Goal: Transaction & Acquisition: Purchase product/service

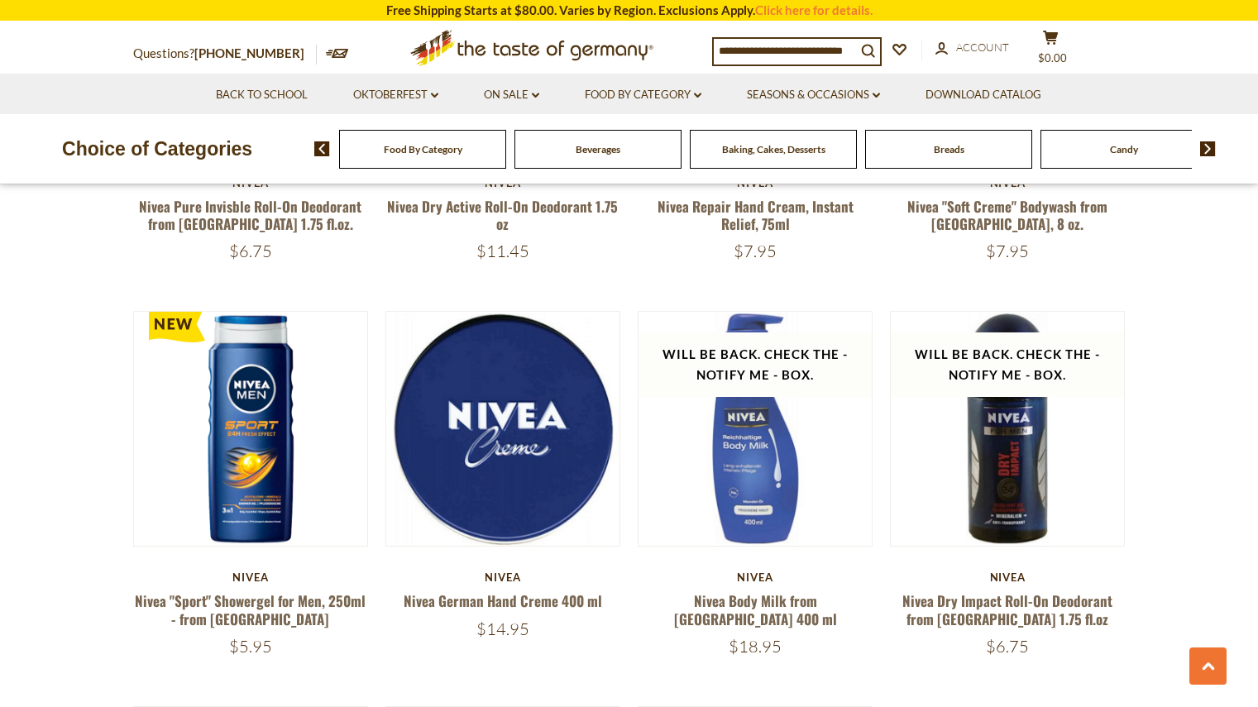
scroll to position [827, 0]
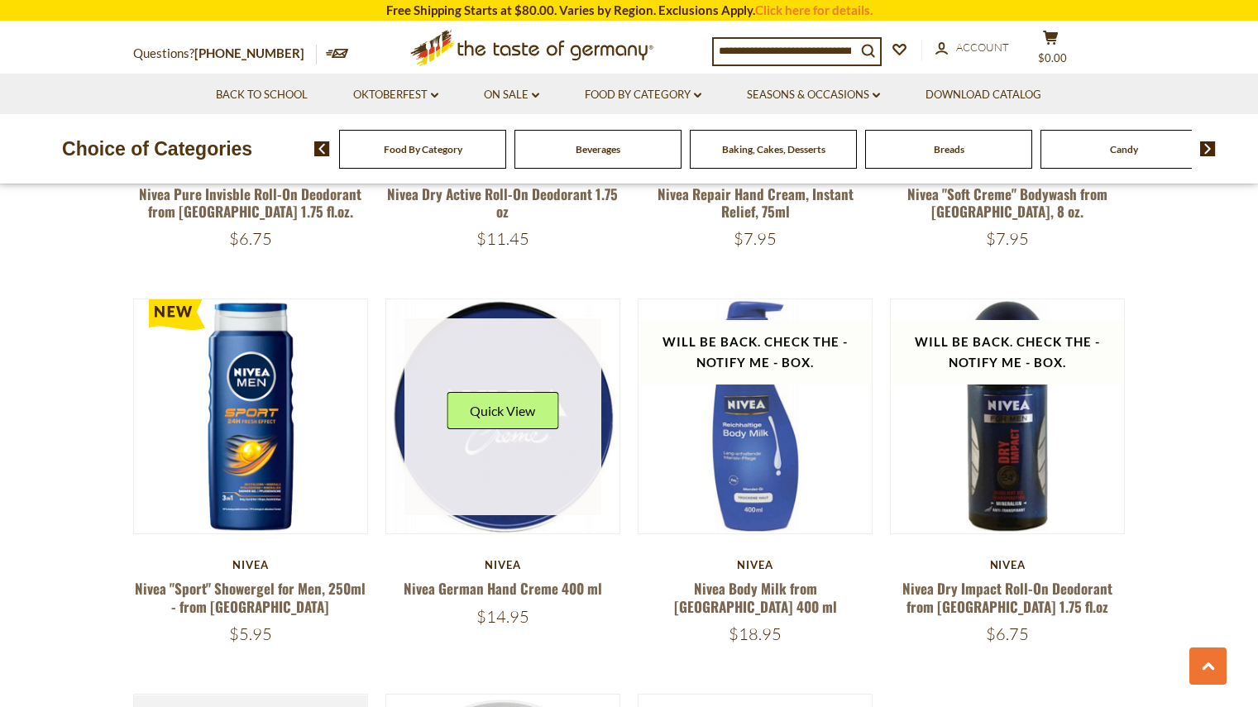
click at [489, 439] on div "Quick View" at bounding box center [503, 417] width 112 height 50
click at [514, 381] on link at bounding box center [503, 417] width 197 height 197
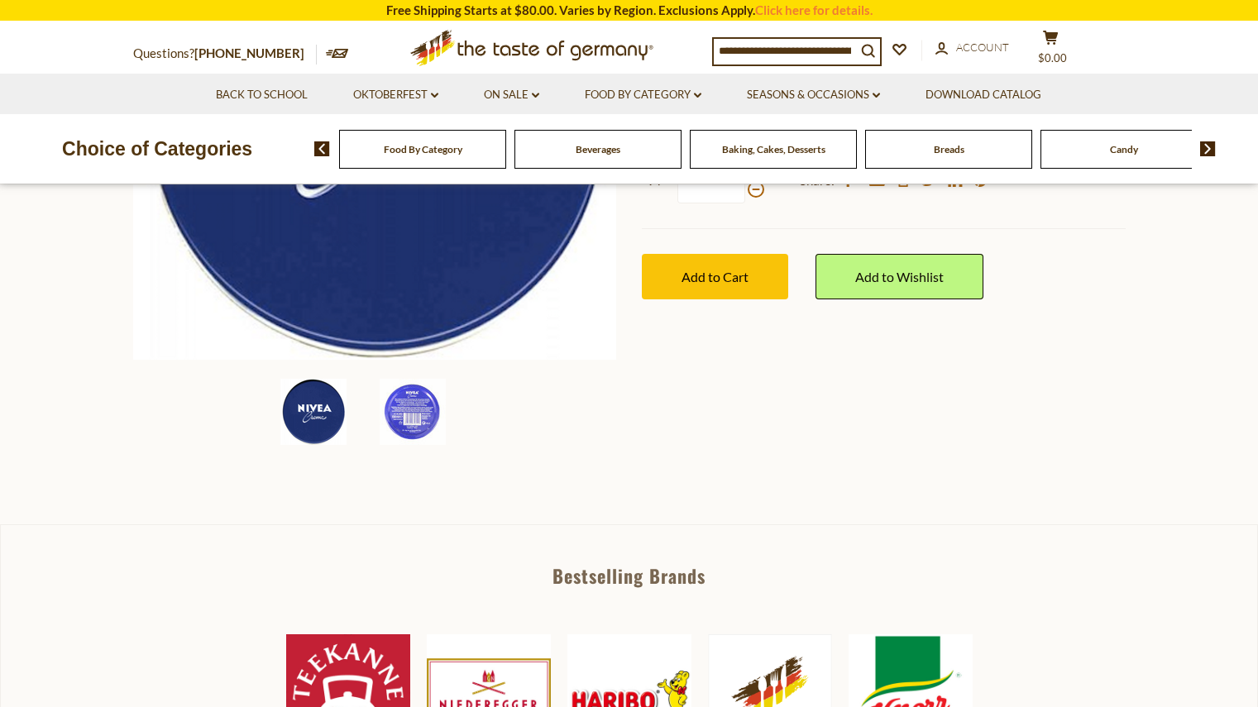
scroll to position [414, 0]
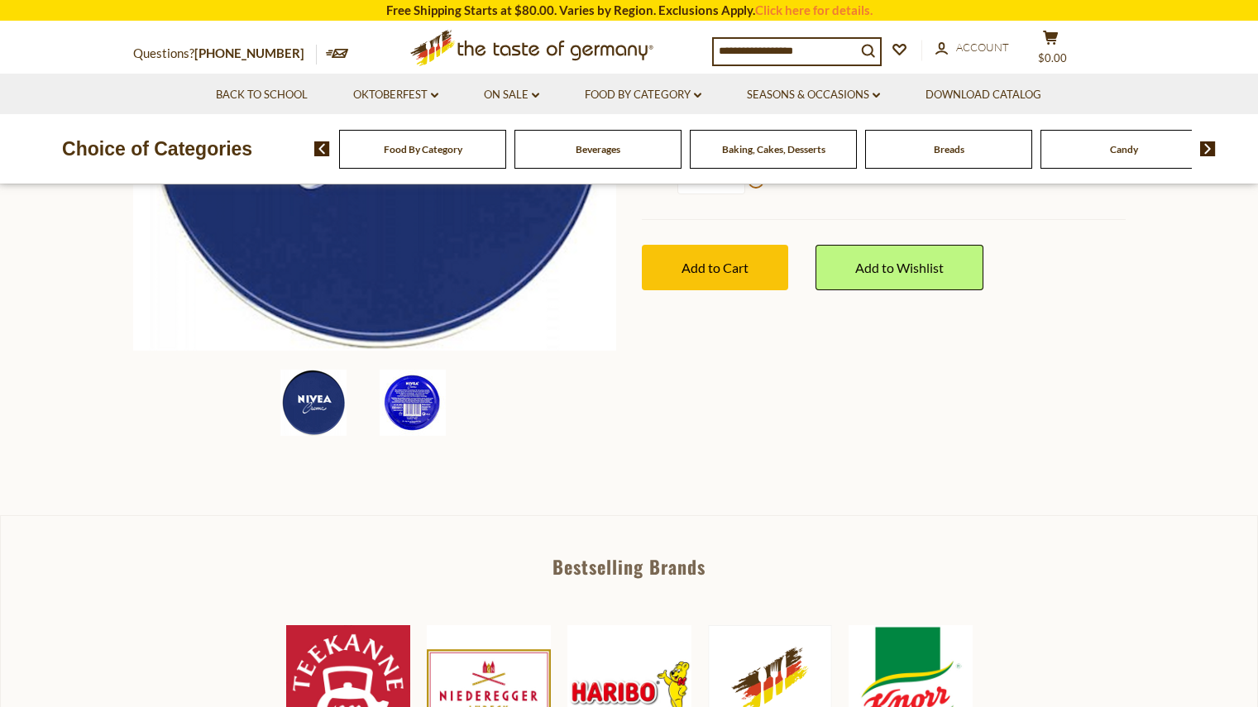
click at [419, 399] on img at bounding box center [413, 403] width 66 height 66
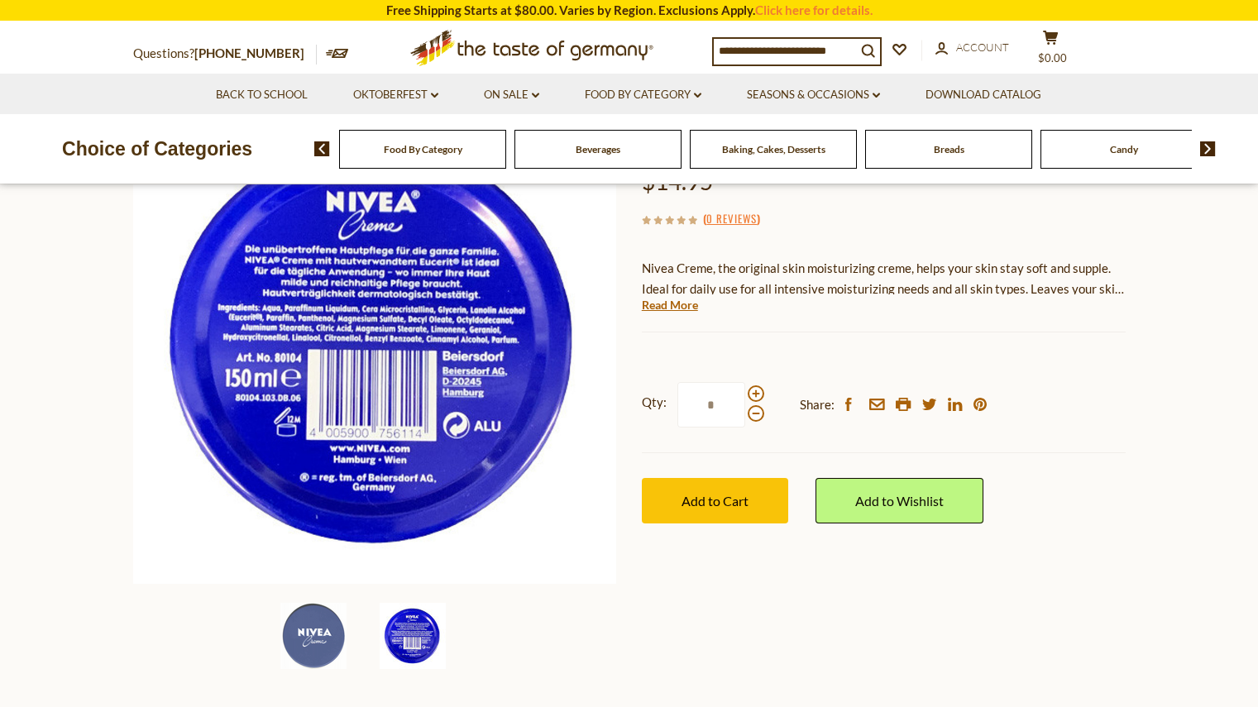
scroll to position [165, 0]
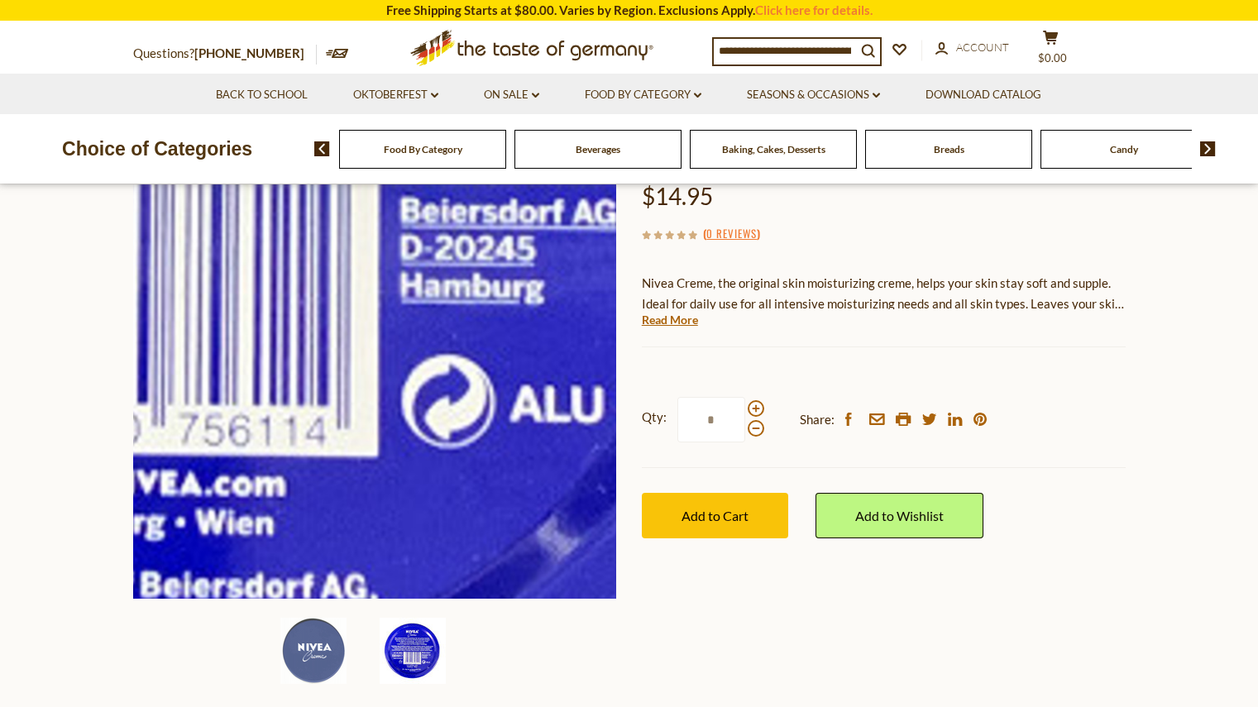
click at [459, 456] on img at bounding box center [375, 357] width 484 height 484
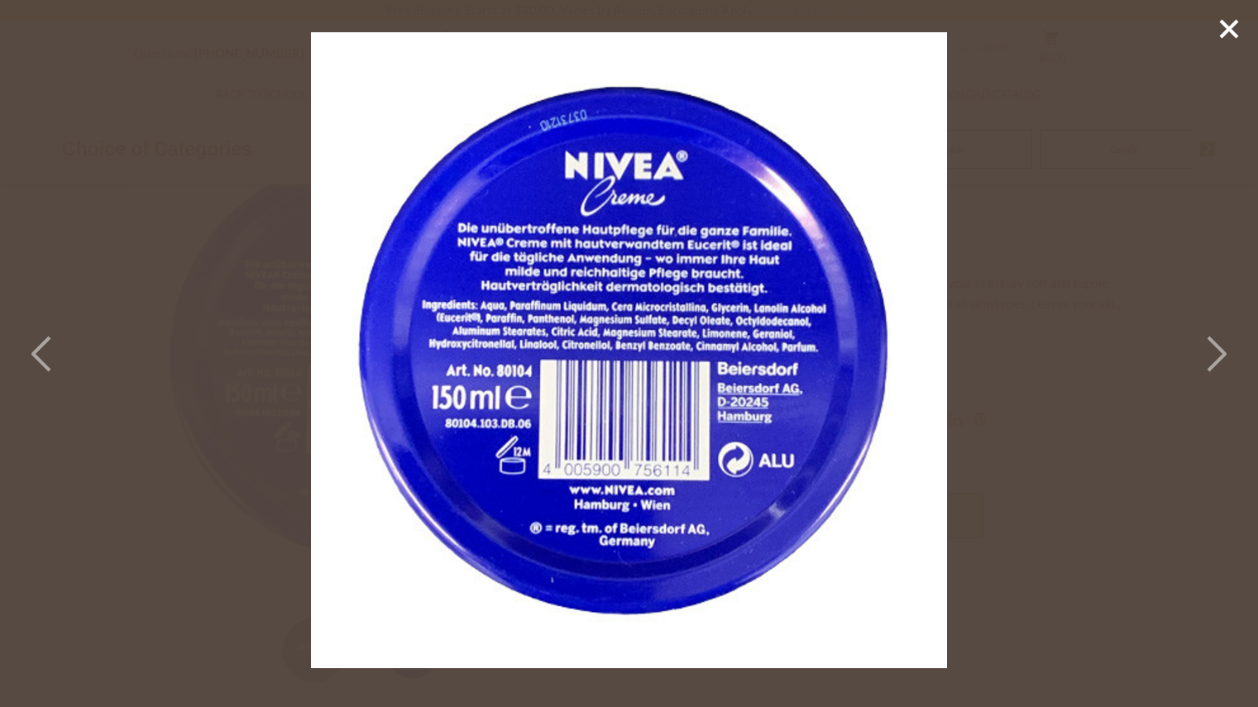
click at [1223, 24] on line at bounding box center [1229, 29] width 17 height 17
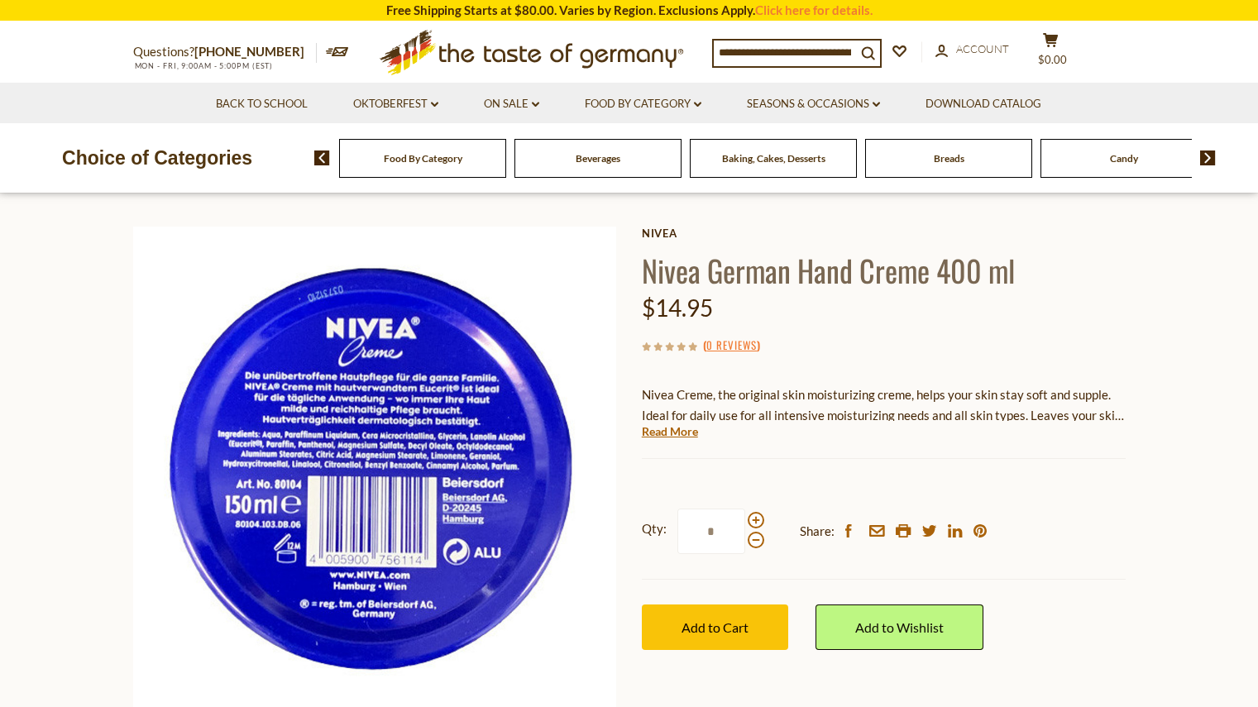
scroll to position [83, 0]
